Goal: Information Seeking & Learning: Check status

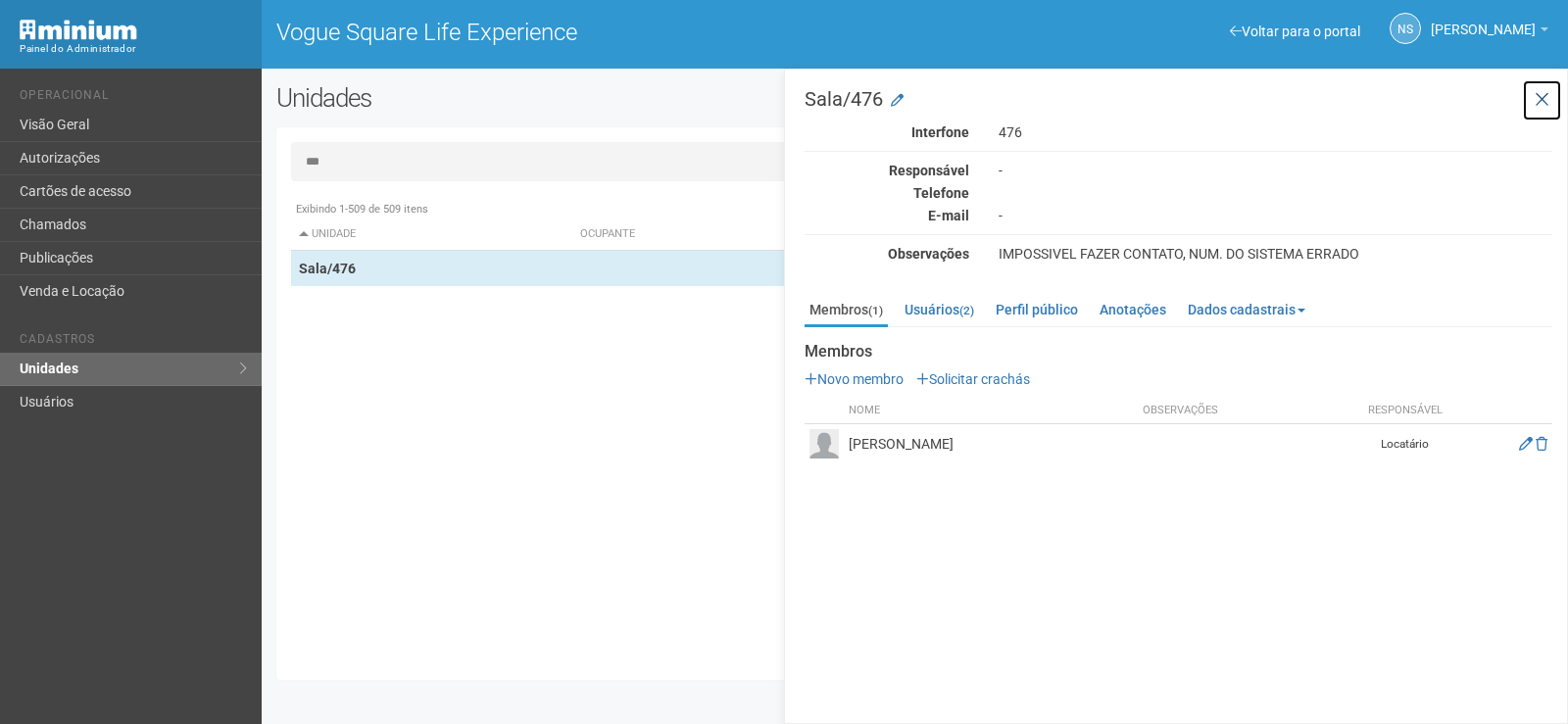
click at [1543, 96] on icon at bounding box center [1541, 100] width 15 height 20
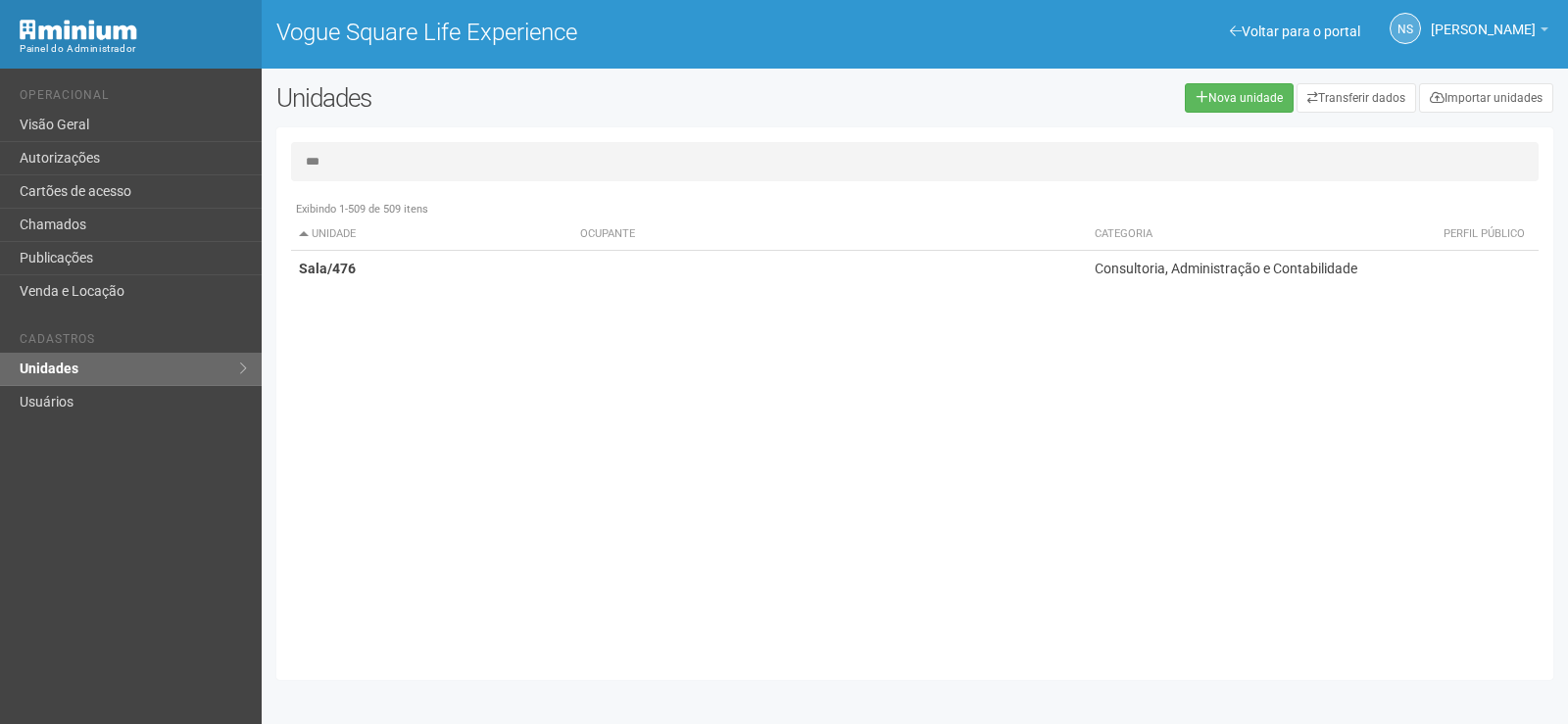
drag, startPoint x: 313, startPoint y: 154, endPoint x: 290, endPoint y: 152, distance: 22.6
click at [308, 153] on input "***" at bounding box center [914, 161] width 1247 height 39
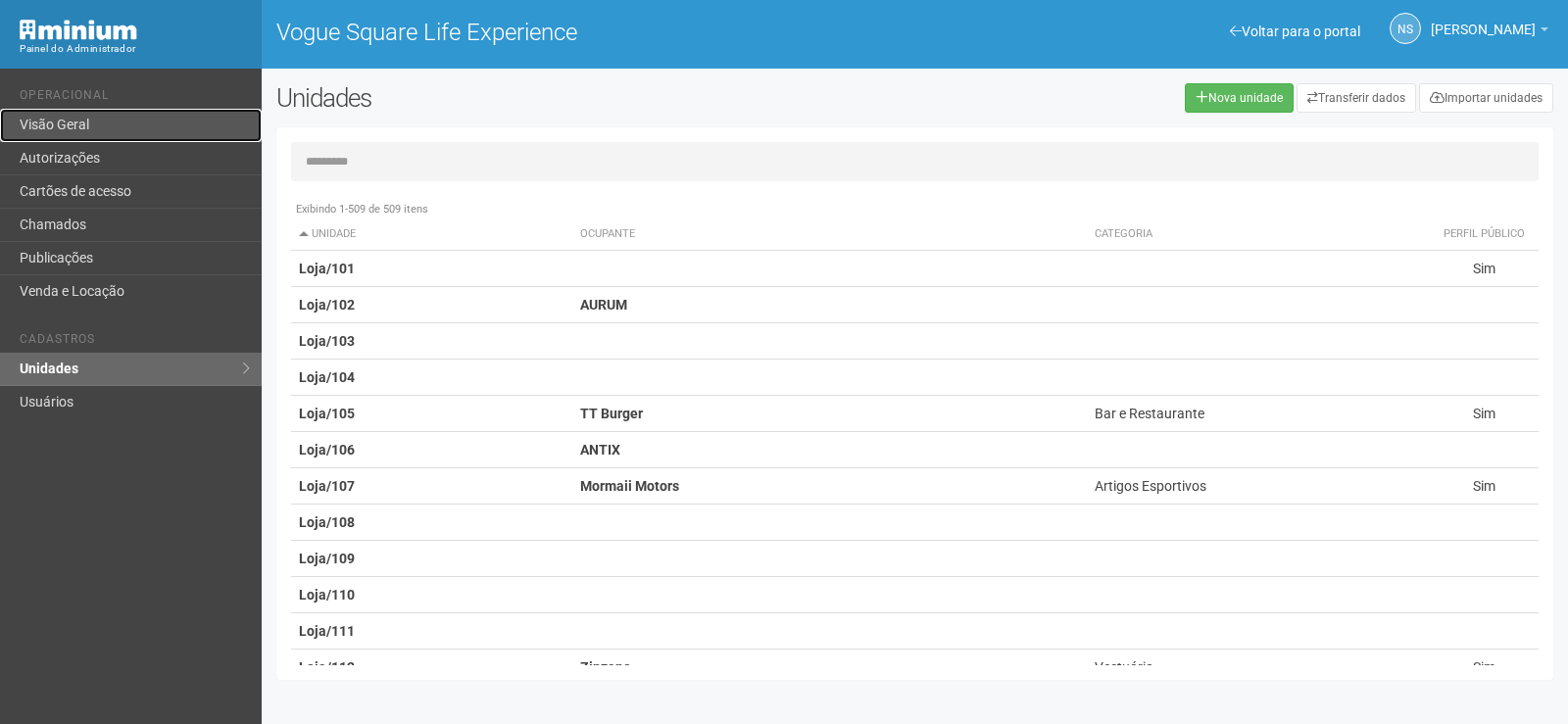
click at [115, 124] on link "Visão Geral" at bounding box center [131, 125] width 262 height 33
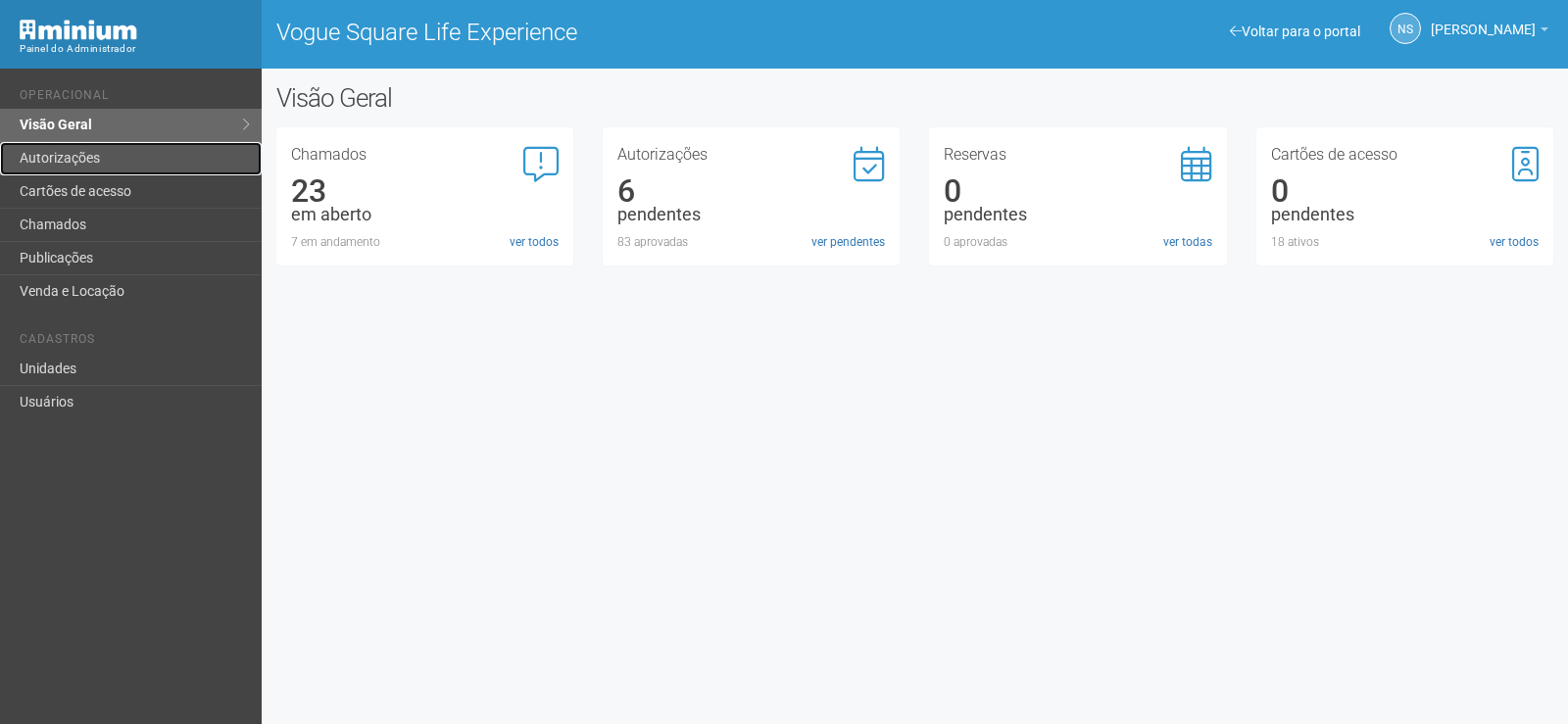
click at [116, 153] on link "Autorizações" at bounding box center [131, 158] width 262 height 33
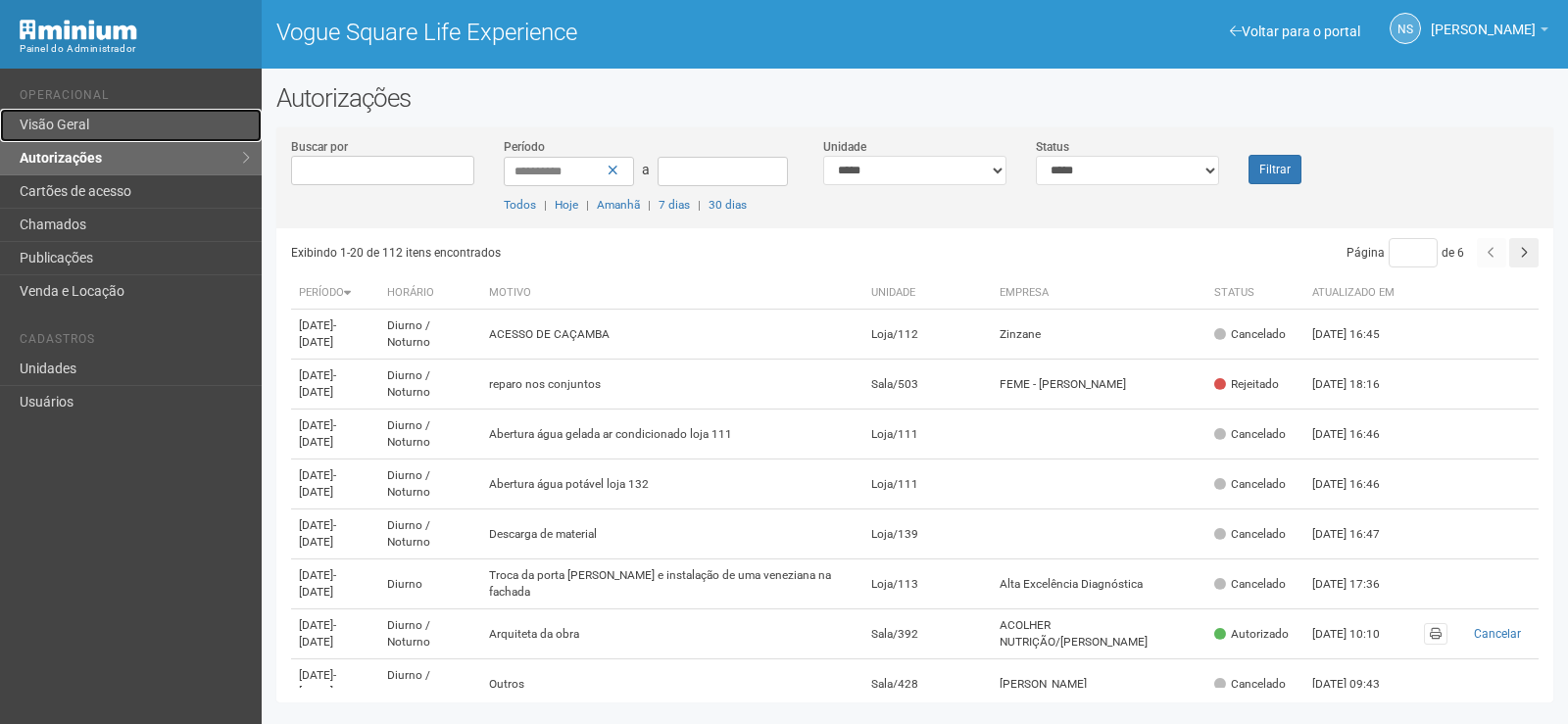
click at [152, 124] on link "Visão Geral" at bounding box center [131, 125] width 262 height 33
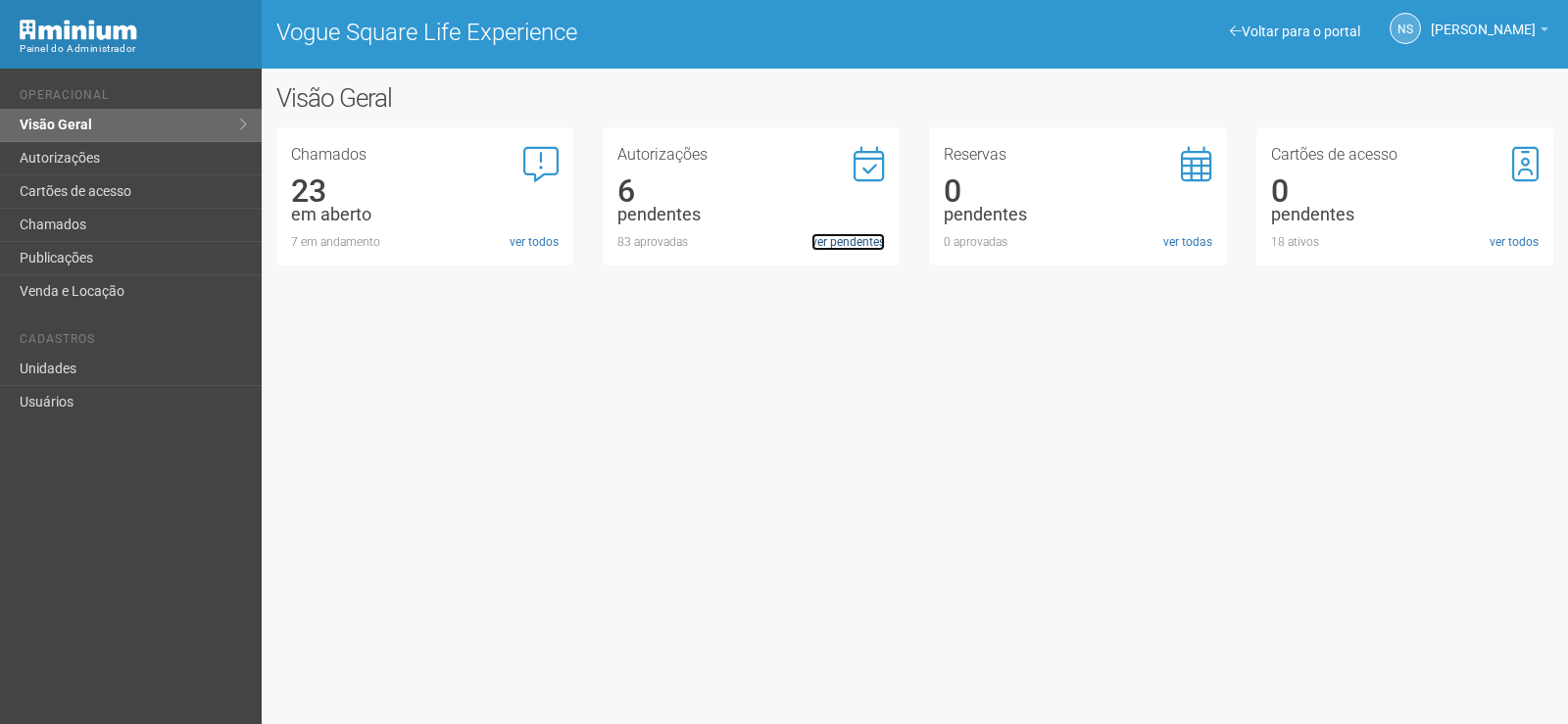
click at [815, 239] on link "ver pendentes" at bounding box center [847, 242] width 73 height 18
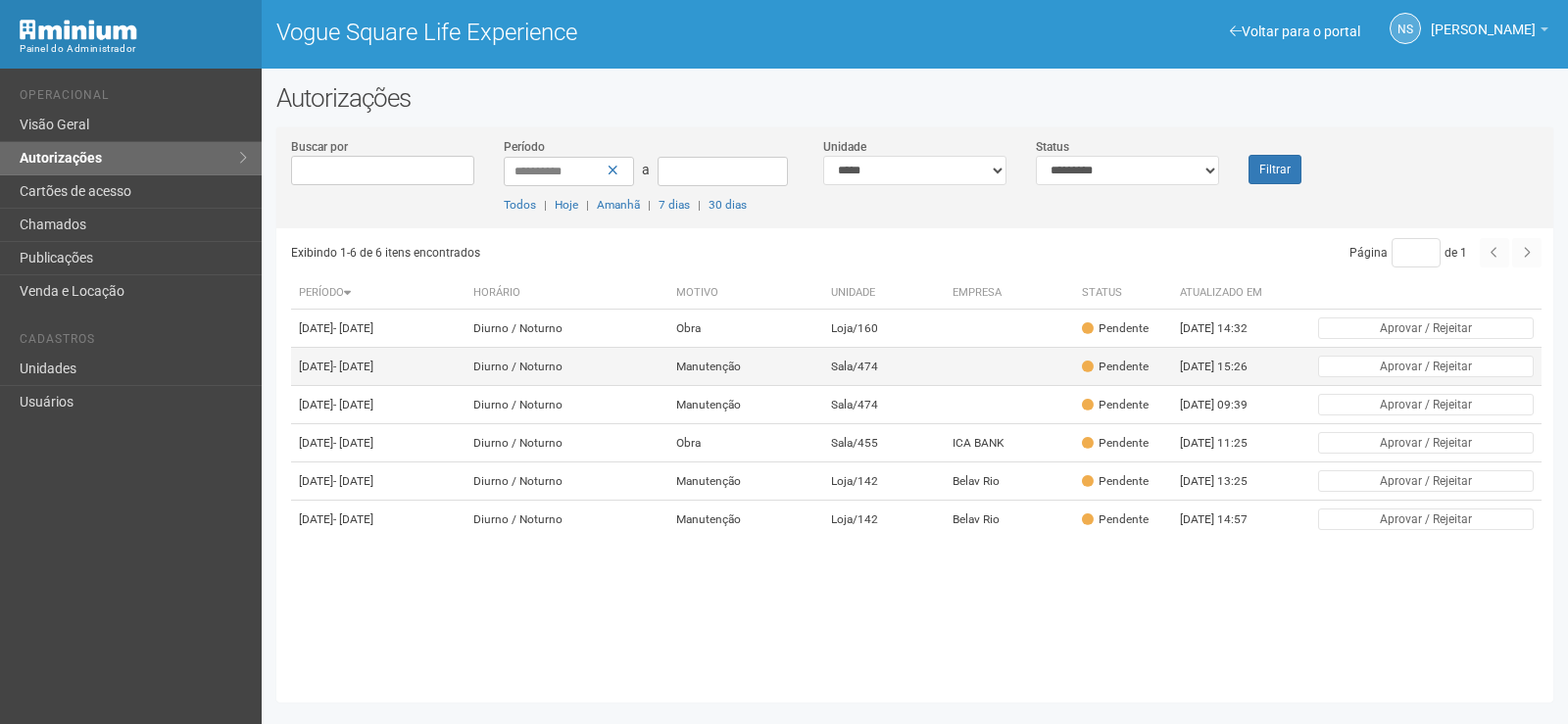
click at [772, 386] on td "Manutenção" at bounding box center [746, 367] width 156 height 38
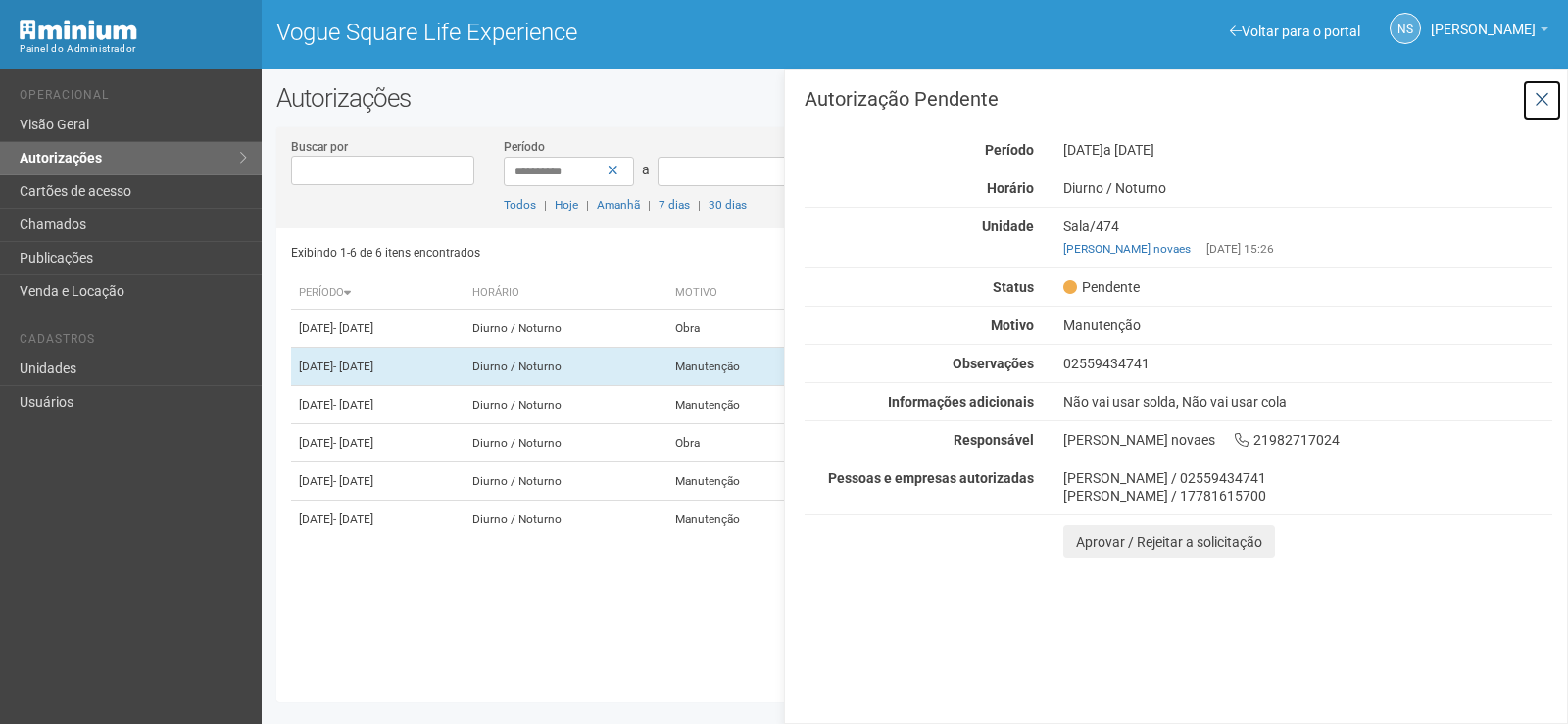
click at [1537, 90] on icon at bounding box center [1541, 100] width 15 height 20
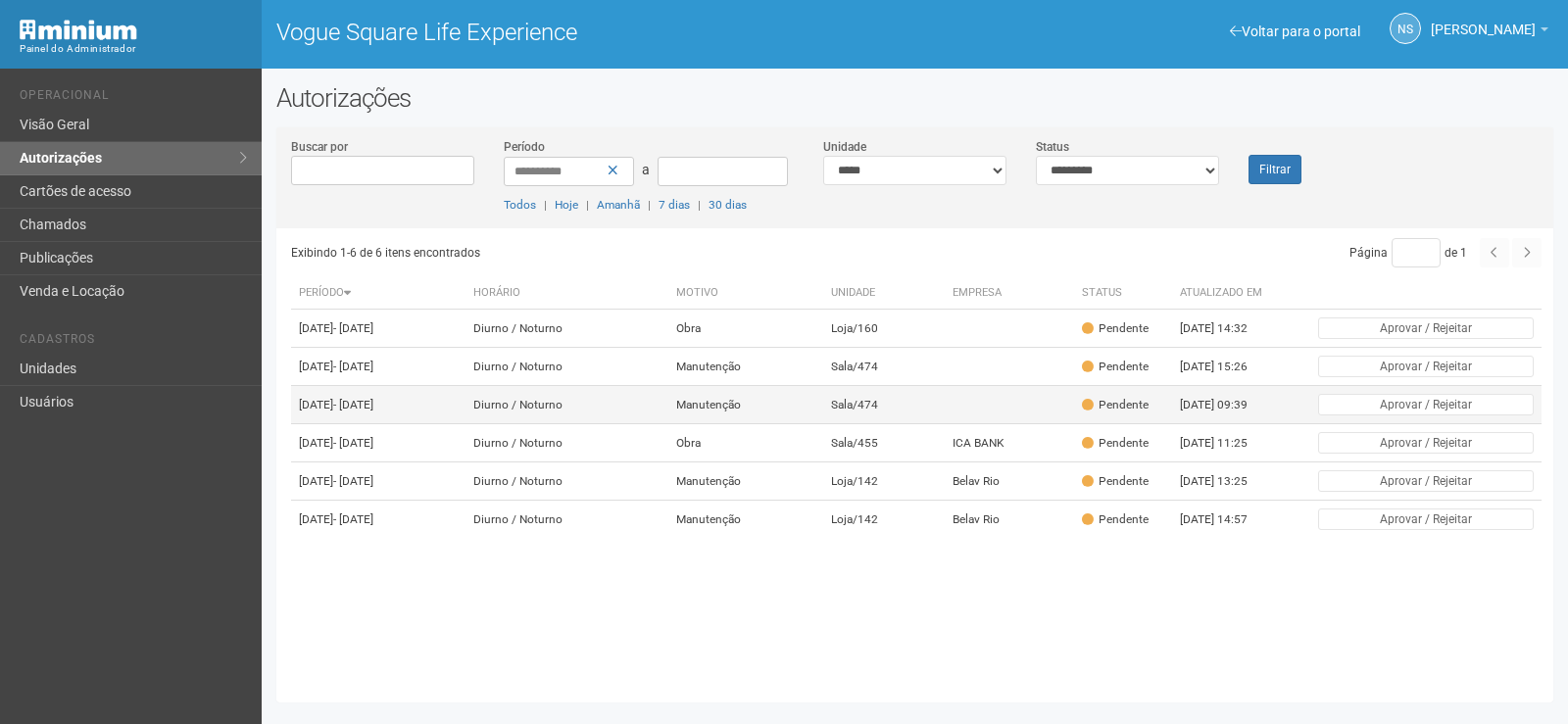
click at [359, 424] on td "30/09/2025 - 01/01/2026" at bounding box center [378, 405] width 174 height 38
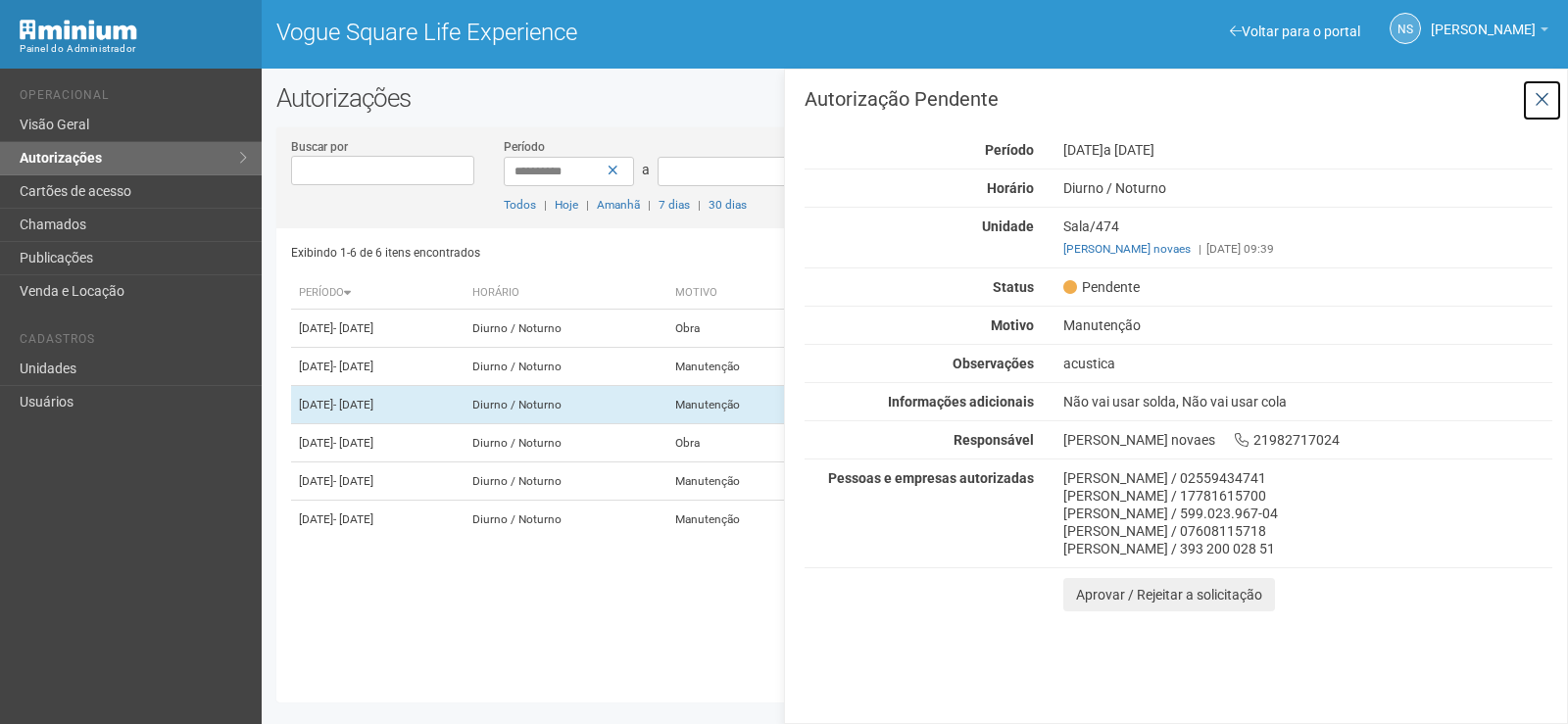
click at [1551, 91] on button at bounding box center [1542, 100] width 40 height 42
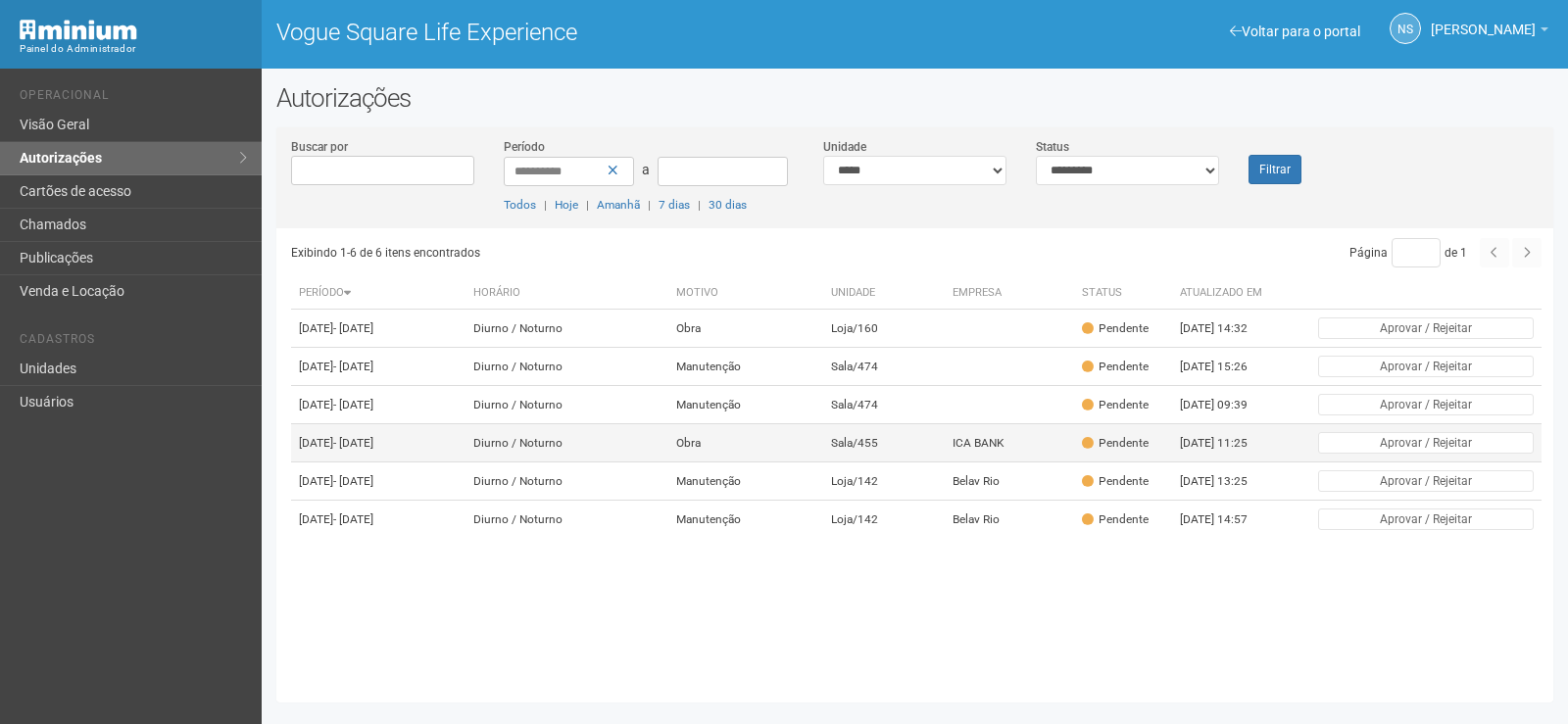
click at [824, 462] on td "Obra" at bounding box center [746, 443] width 156 height 38
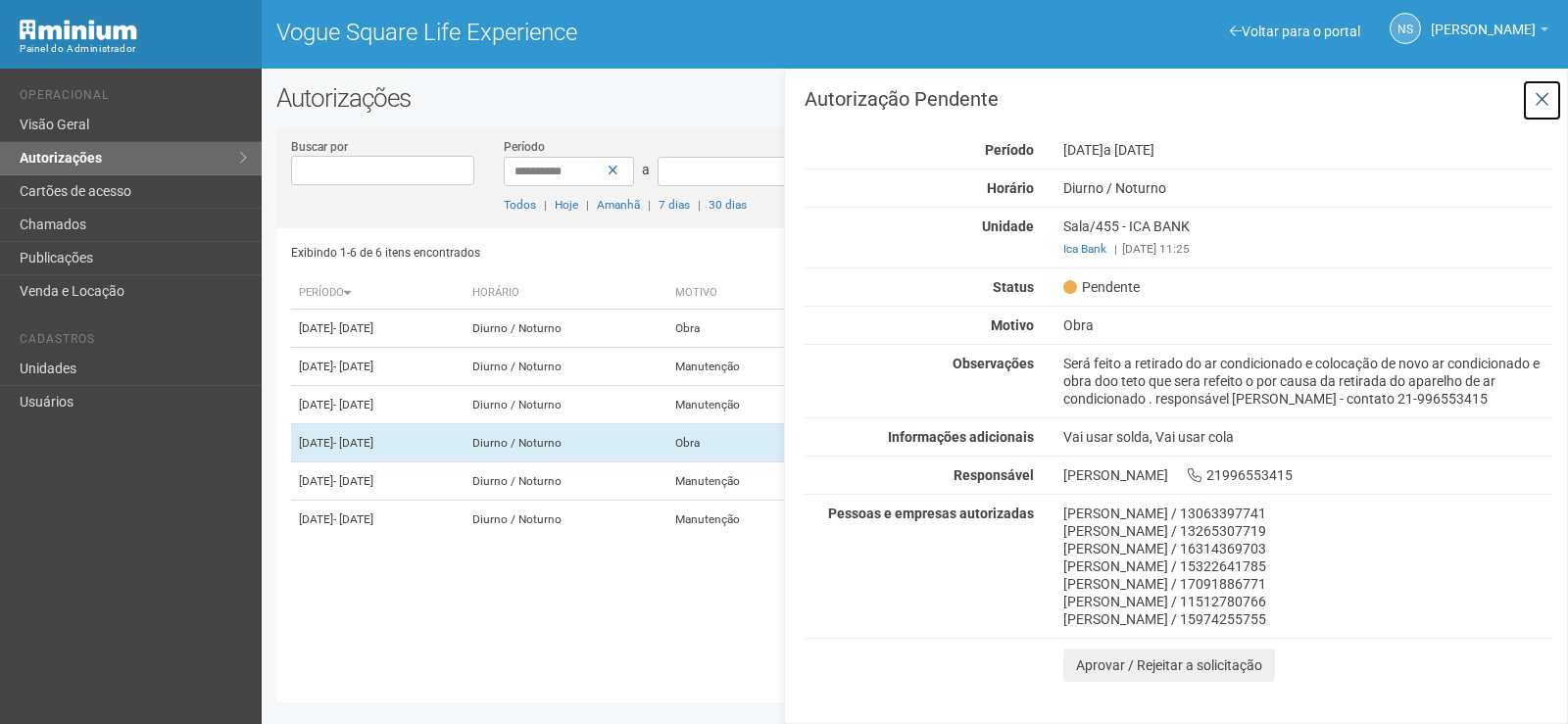
click at [1539, 104] on icon at bounding box center [1541, 100] width 15 height 20
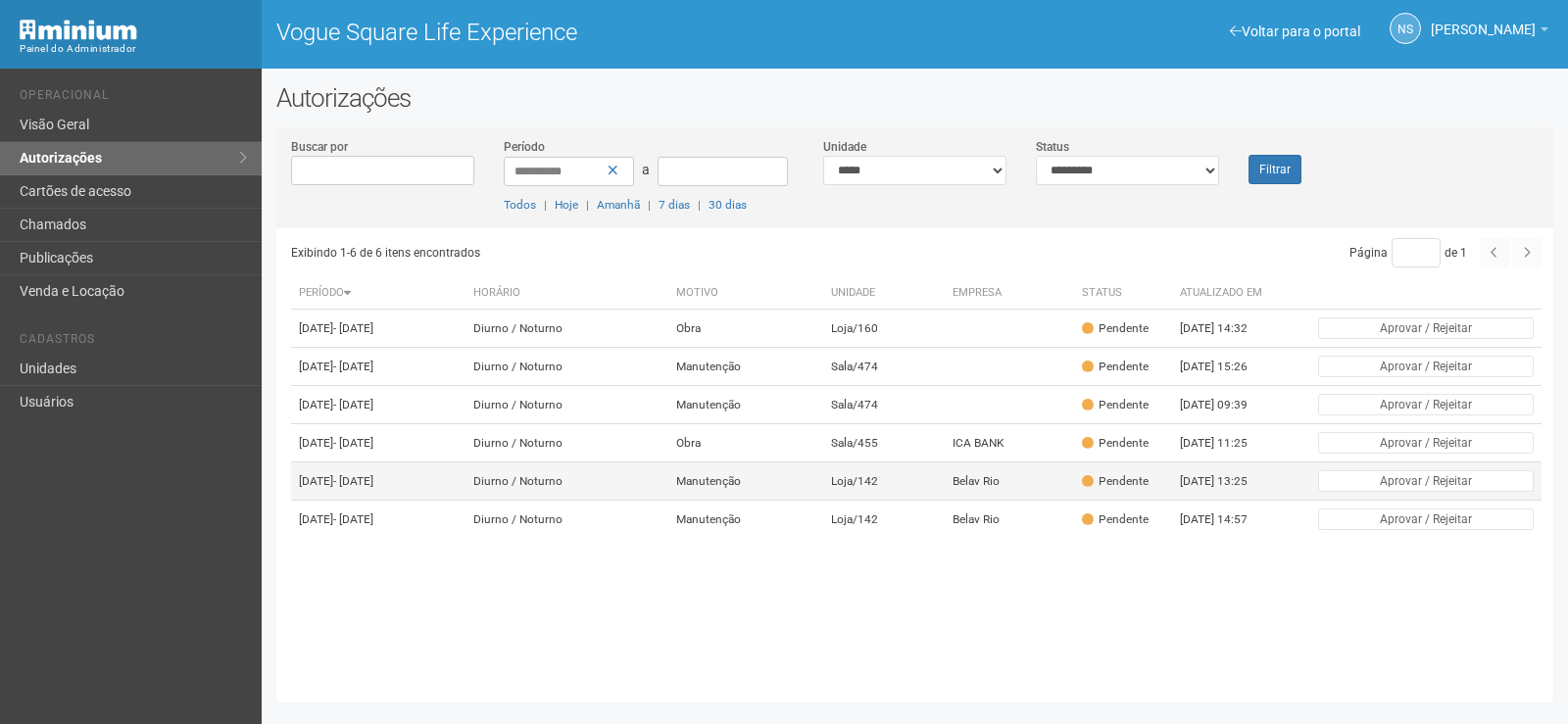
click at [751, 501] on td "Manutenção" at bounding box center [746, 481] width 156 height 38
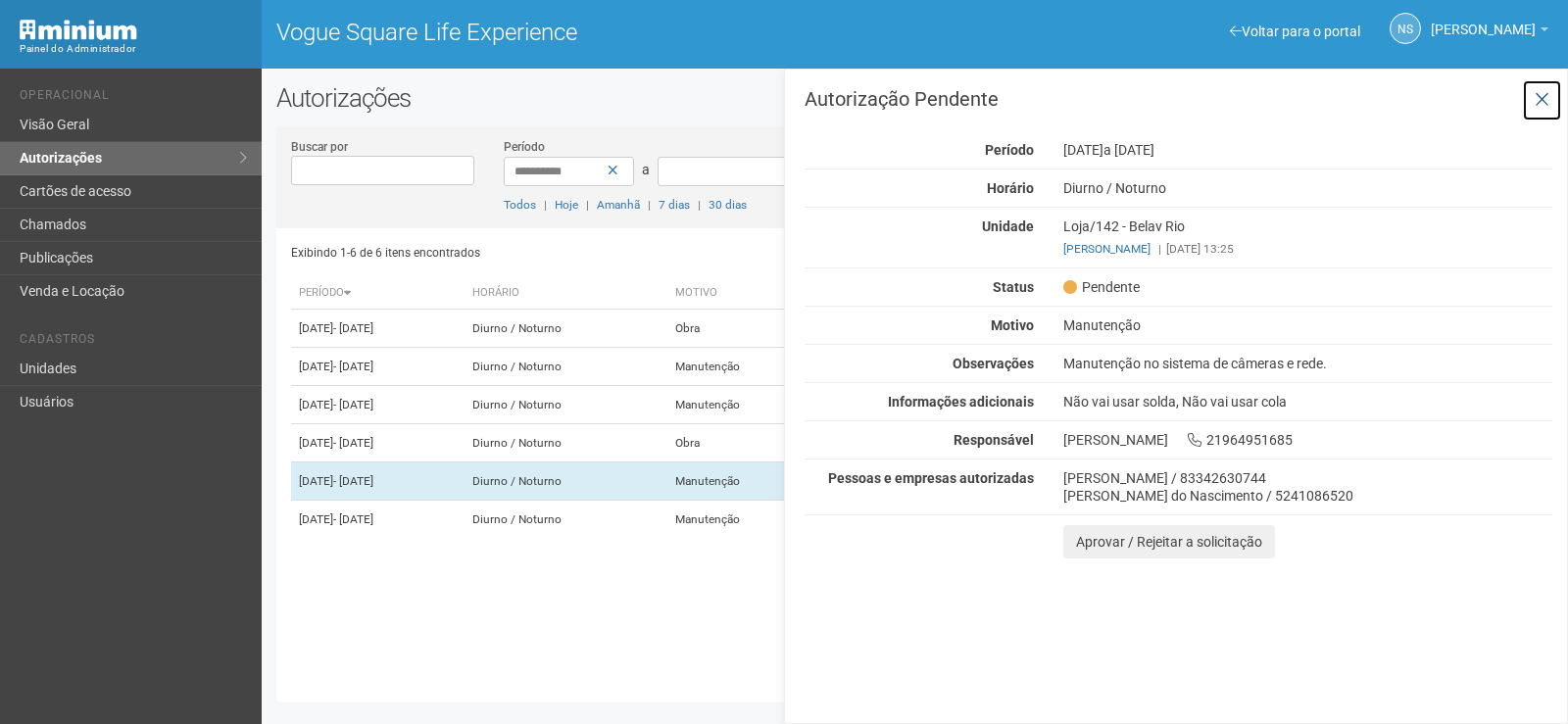
click at [1545, 99] on icon at bounding box center [1541, 100] width 15 height 20
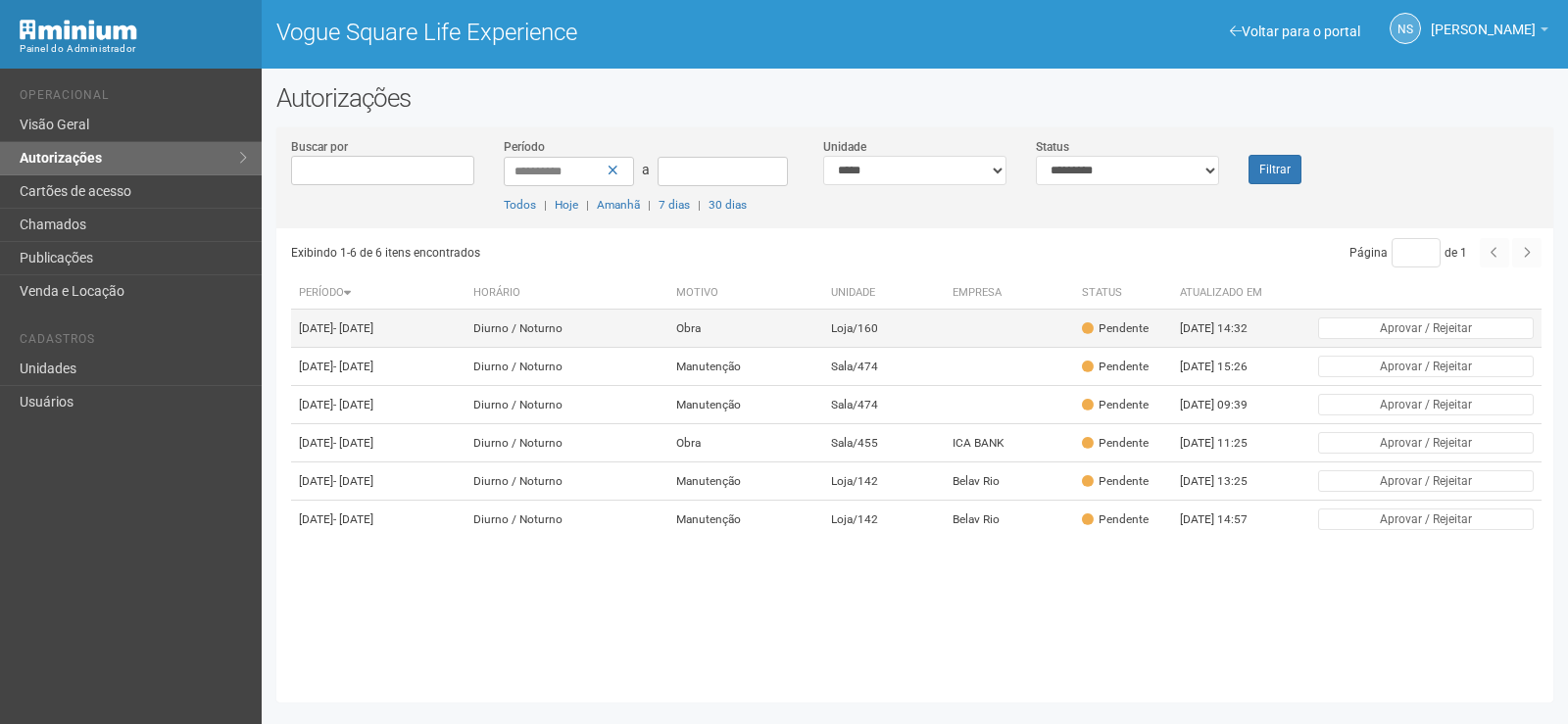
click at [824, 320] on td "Obra" at bounding box center [746, 329] width 156 height 38
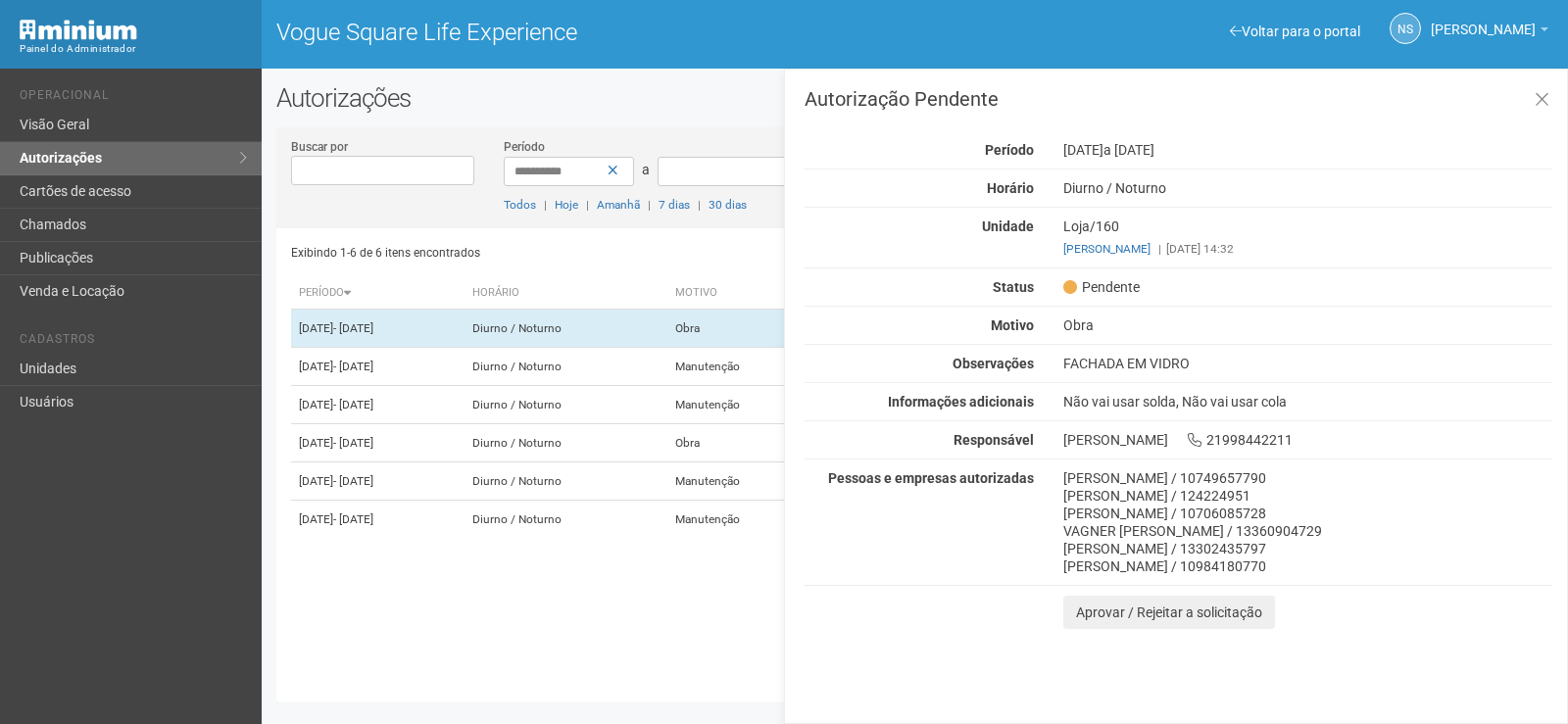
click at [1539, 140] on div "Autorização Pendente Período 12/09/2025 a 12/10/2025 Horário Diurno / Noturno U…" at bounding box center [1178, 359] width 748 height 540
click at [1539, 103] on icon at bounding box center [1541, 100] width 15 height 20
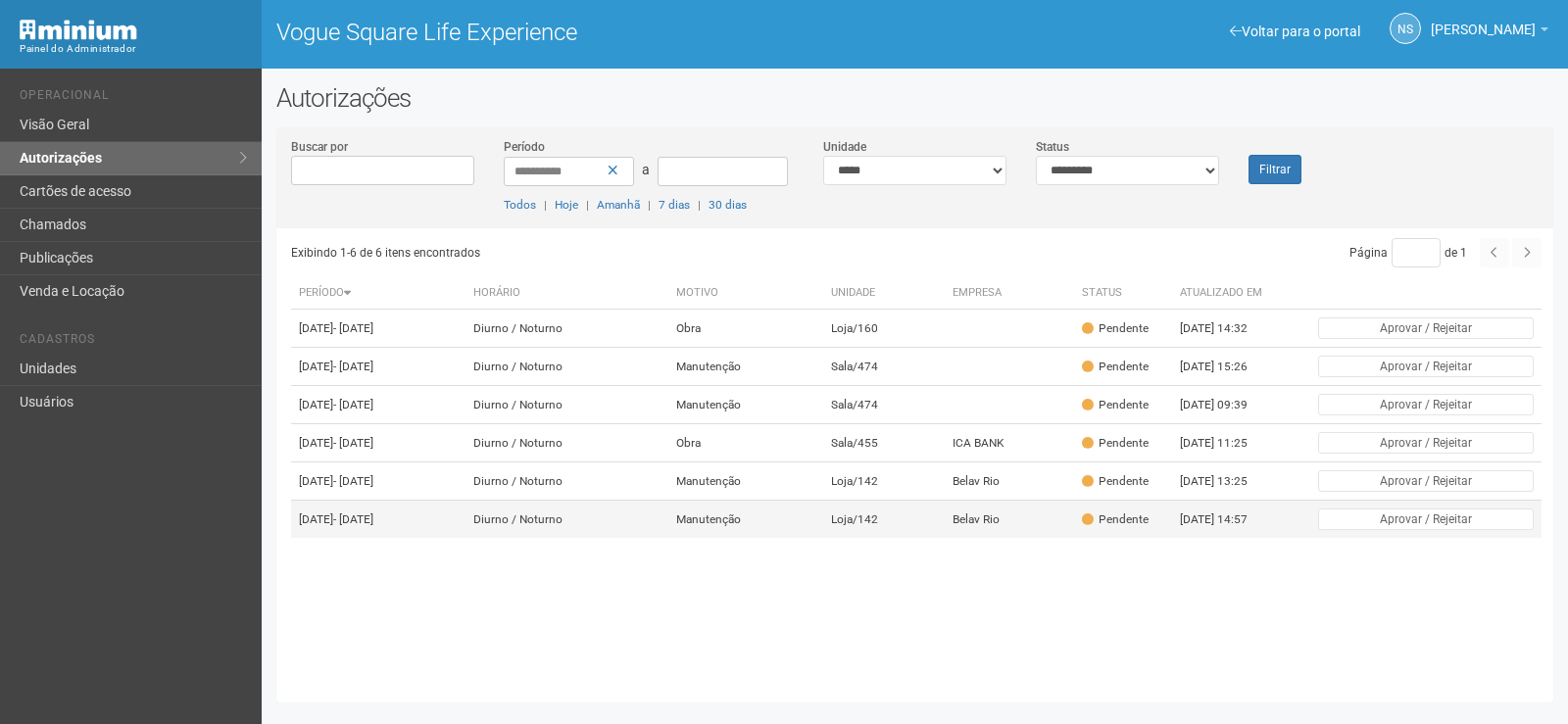
click at [739, 539] on td "Manutenção" at bounding box center [746, 520] width 156 height 38
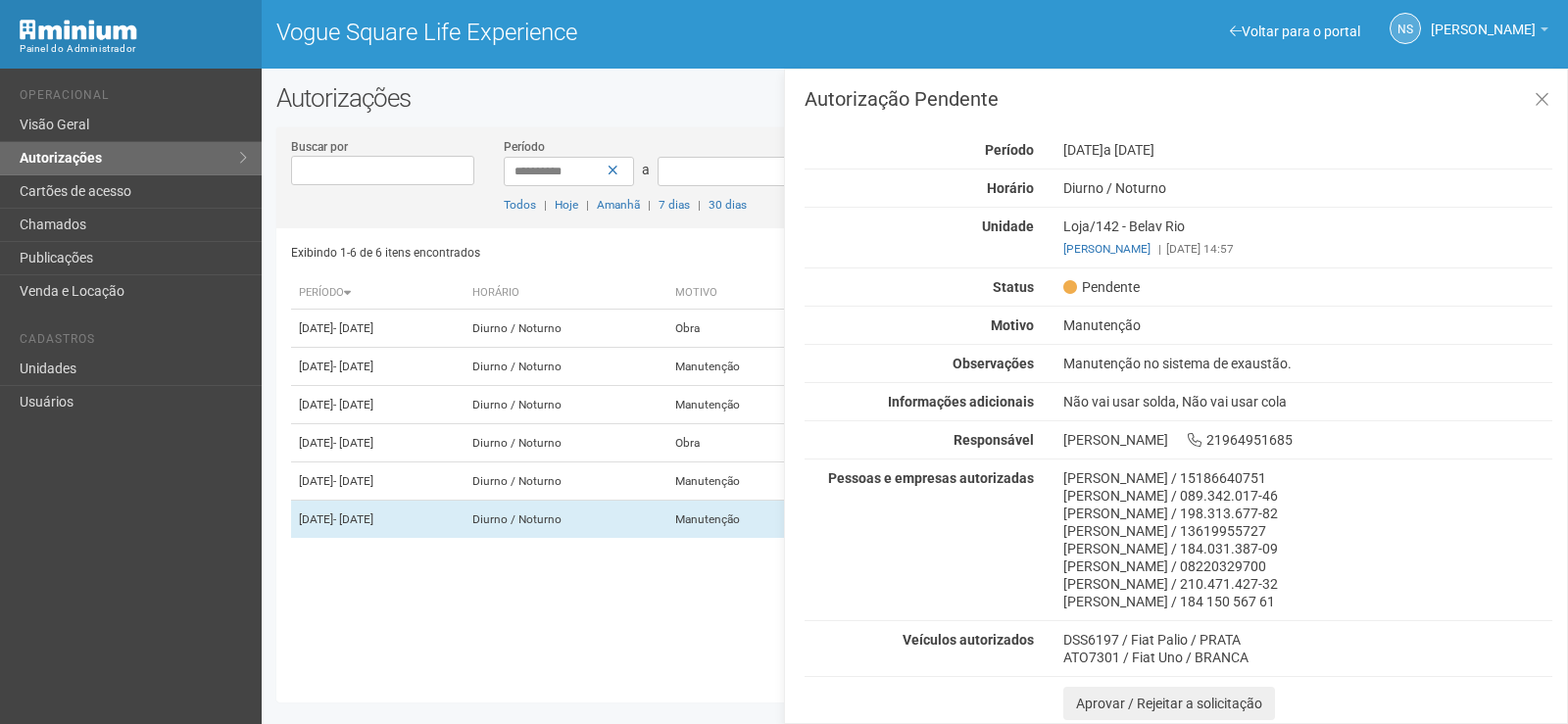
click at [1518, 102] on h3 "Autorização Pendente" at bounding box center [1178, 99] width 748 height 20
click at [1531, 103] on button at bounding box center [1542, 100] width 40 height 42
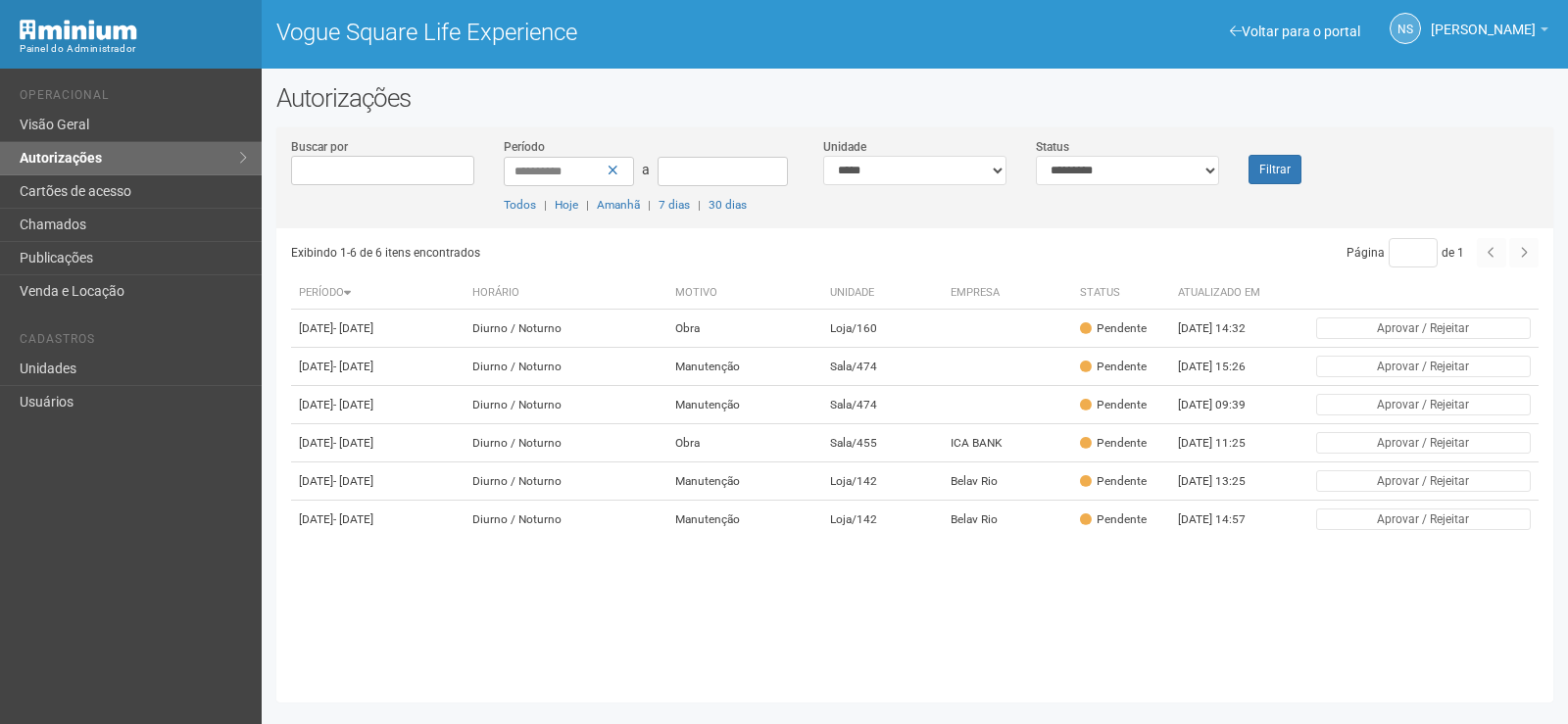
click at [752, 723] on div "**********" at bounding box center [784, 396] width 1568 height 655
click at [614, 169] on icon at bounding box center [612, 171] width 11 height 14
click at [130, 369] on link "Unidades" at bounding box center [131, 369] width 262 height 33
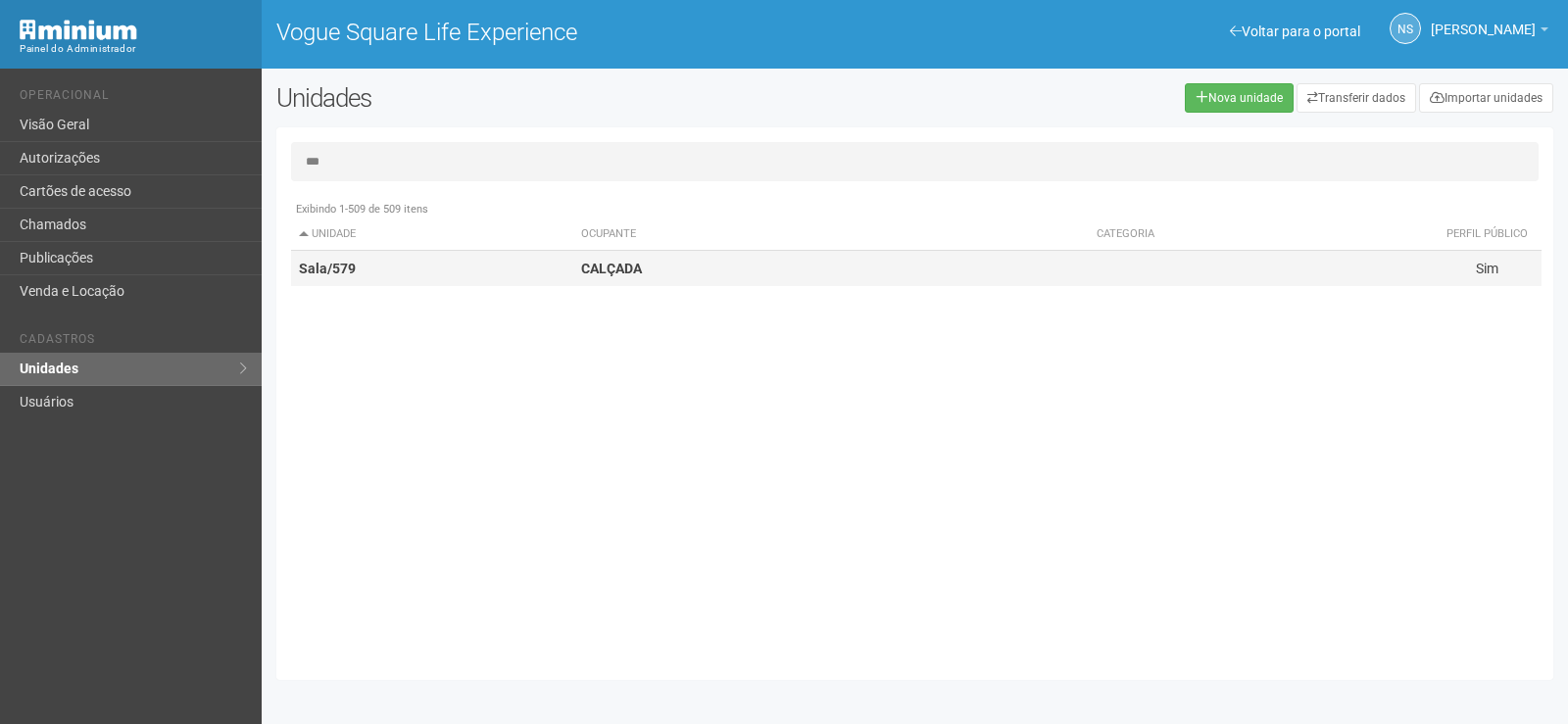
type input "***"
click at [584, 278] on td "CALÇADA" at bounding box center [830, 269] width 515 height 36
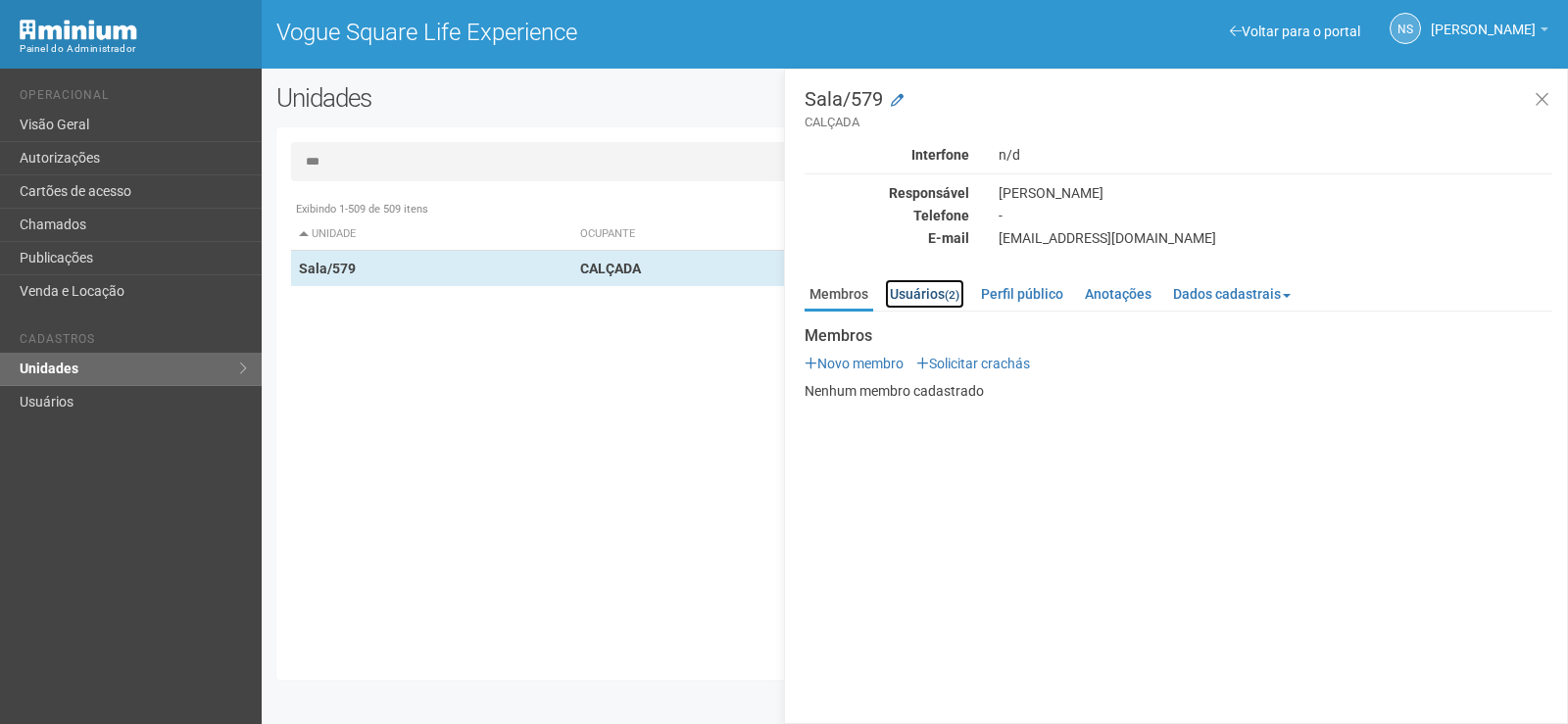
click at [951, 299] on small "(2)" at bounding box center [952, 295] width 15 height 14
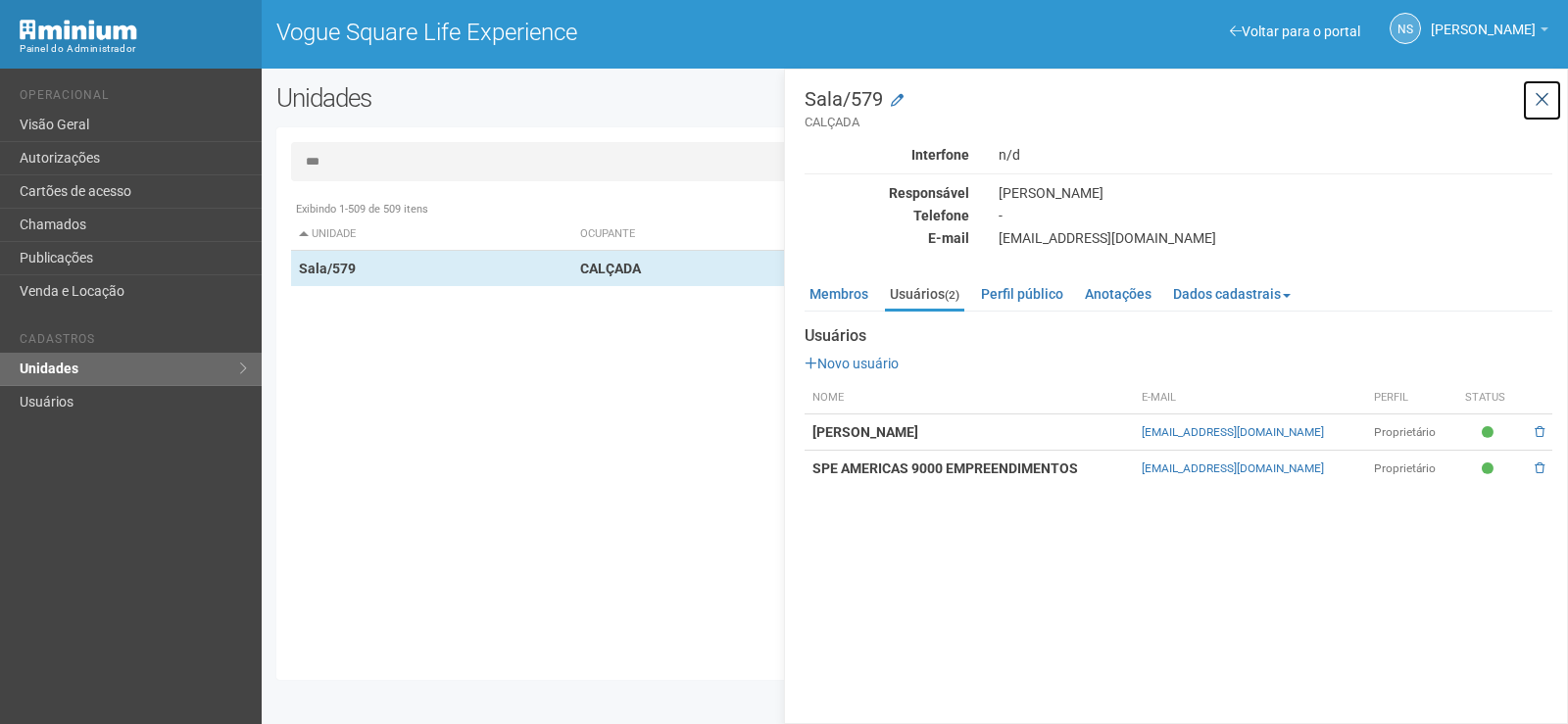
click at [1550, 94] on button at bounding box center [1542, 100] width 40 height 42
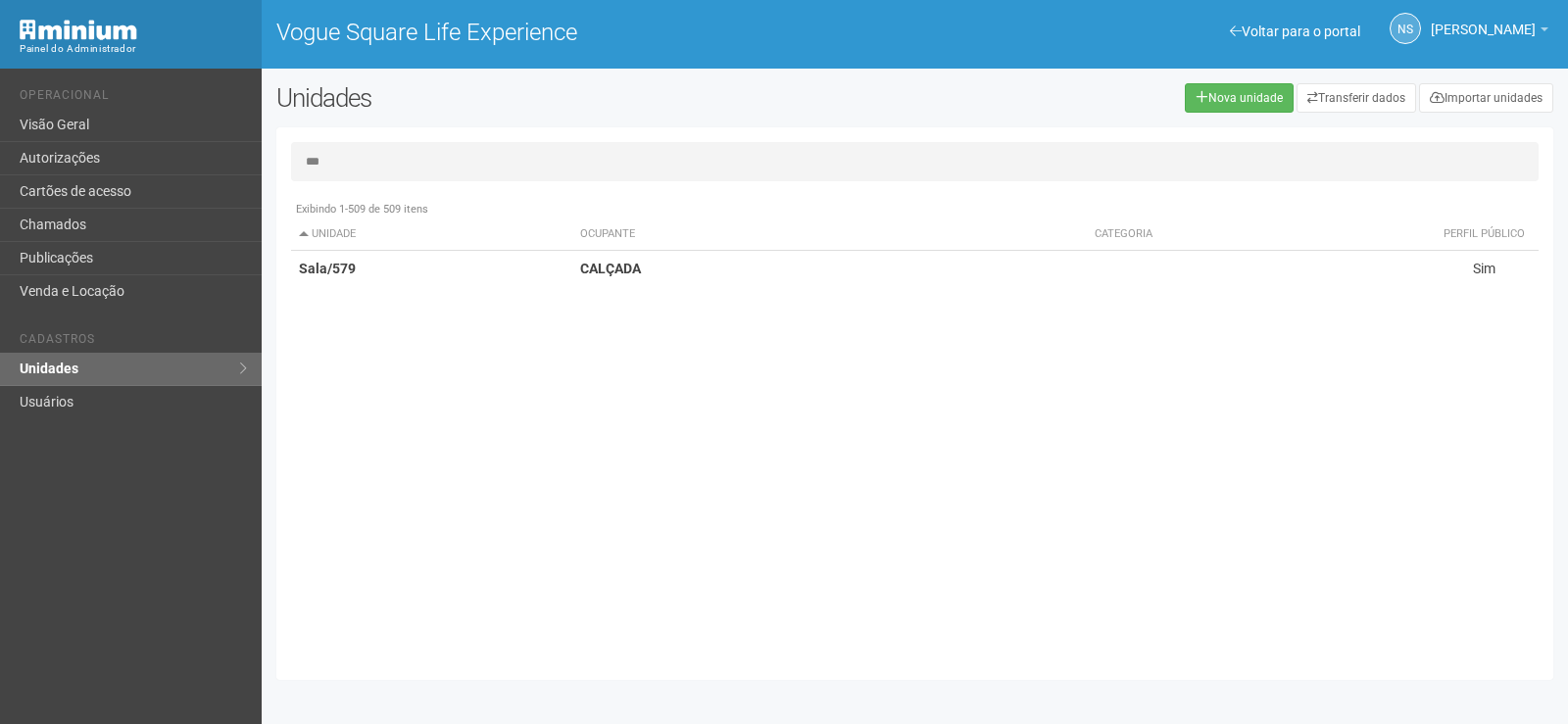
click at [369, 157] on input "***" at bounding box center [914, 161] width 1247 height 39
